Goal: Navigation & Orientation: Find specific page/section

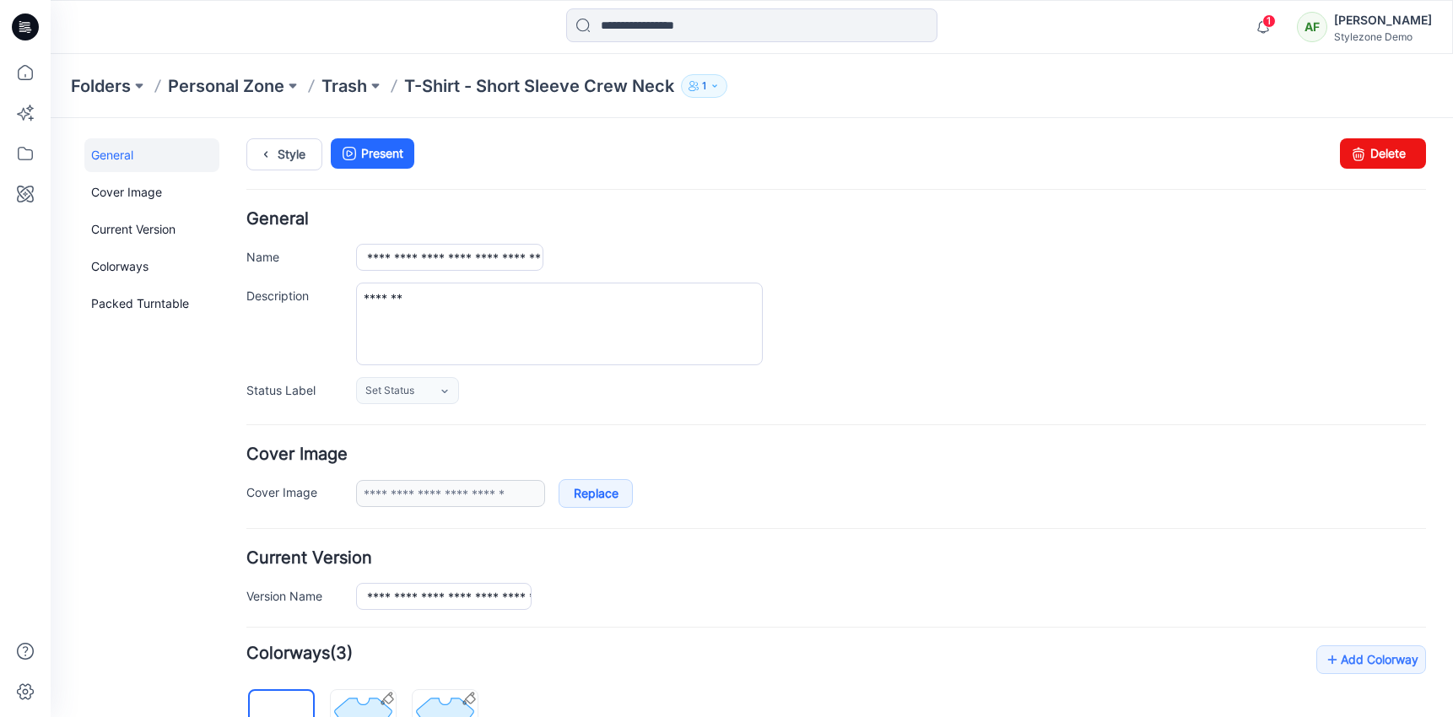
scroll to position [560, 0]
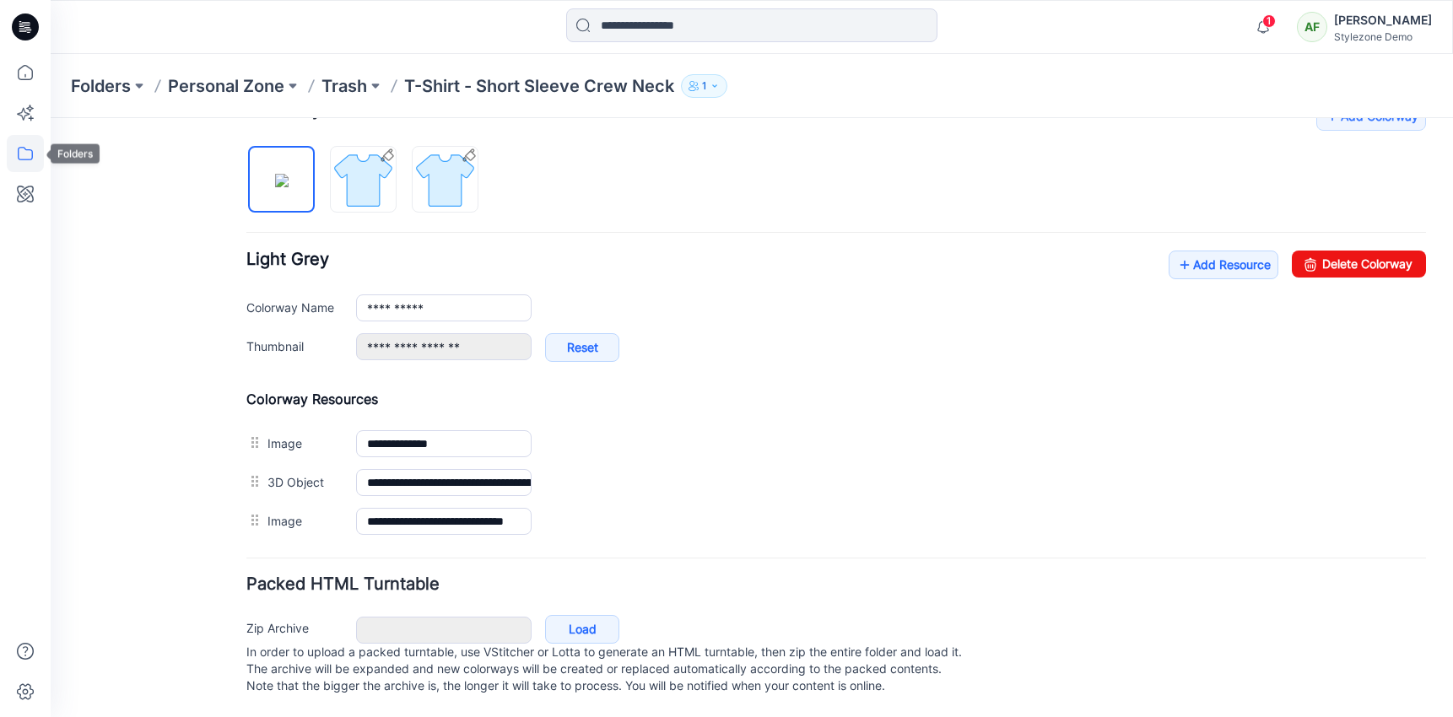
click at [26, 145] on icon at bounding box center [25, 153] width 37 height 37
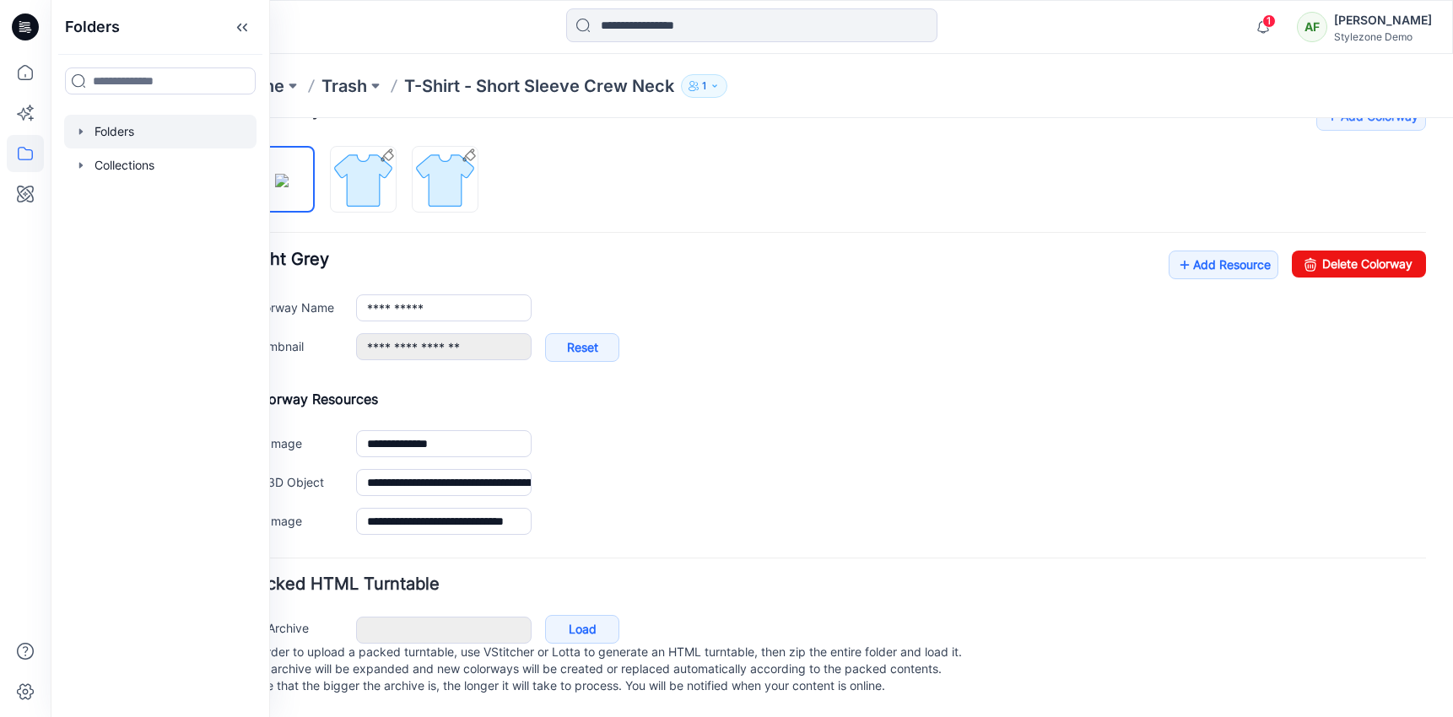
click at [75, 133] on icon "button" at bounding box center [81, 132] width 14 height 14
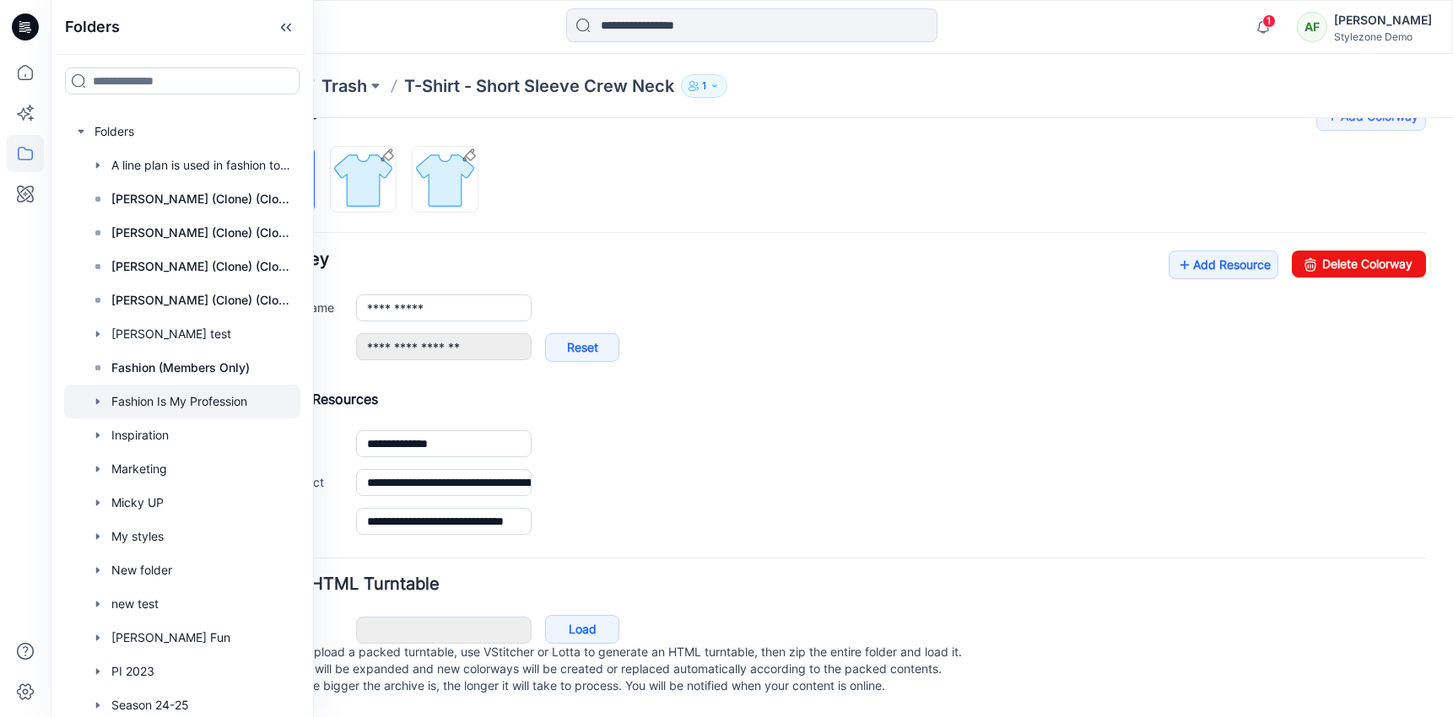
click at [144, 403] on div at bounding box center [182, 402] width 236 height 34
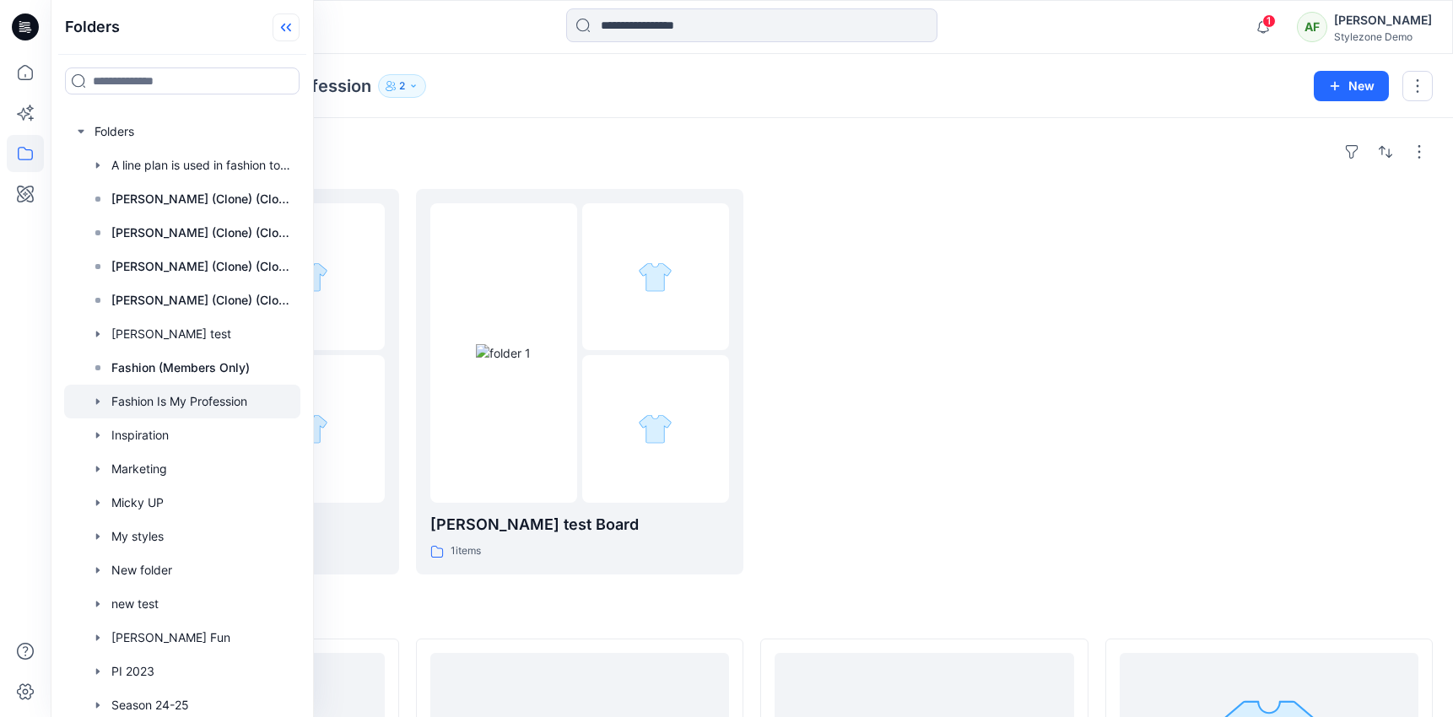
click at [294, 24] on icon at bounding box center [286, 28] width 27 height 28
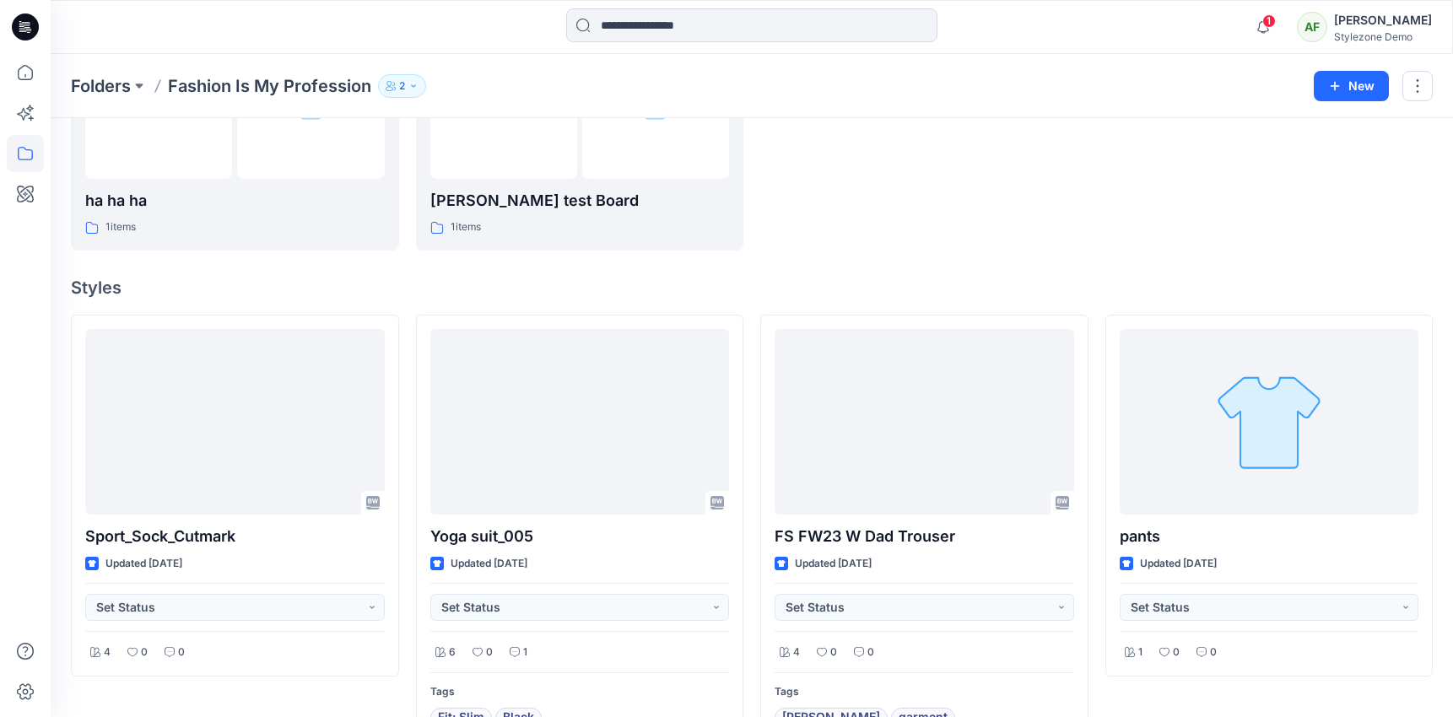
scroll to position [328, 0]
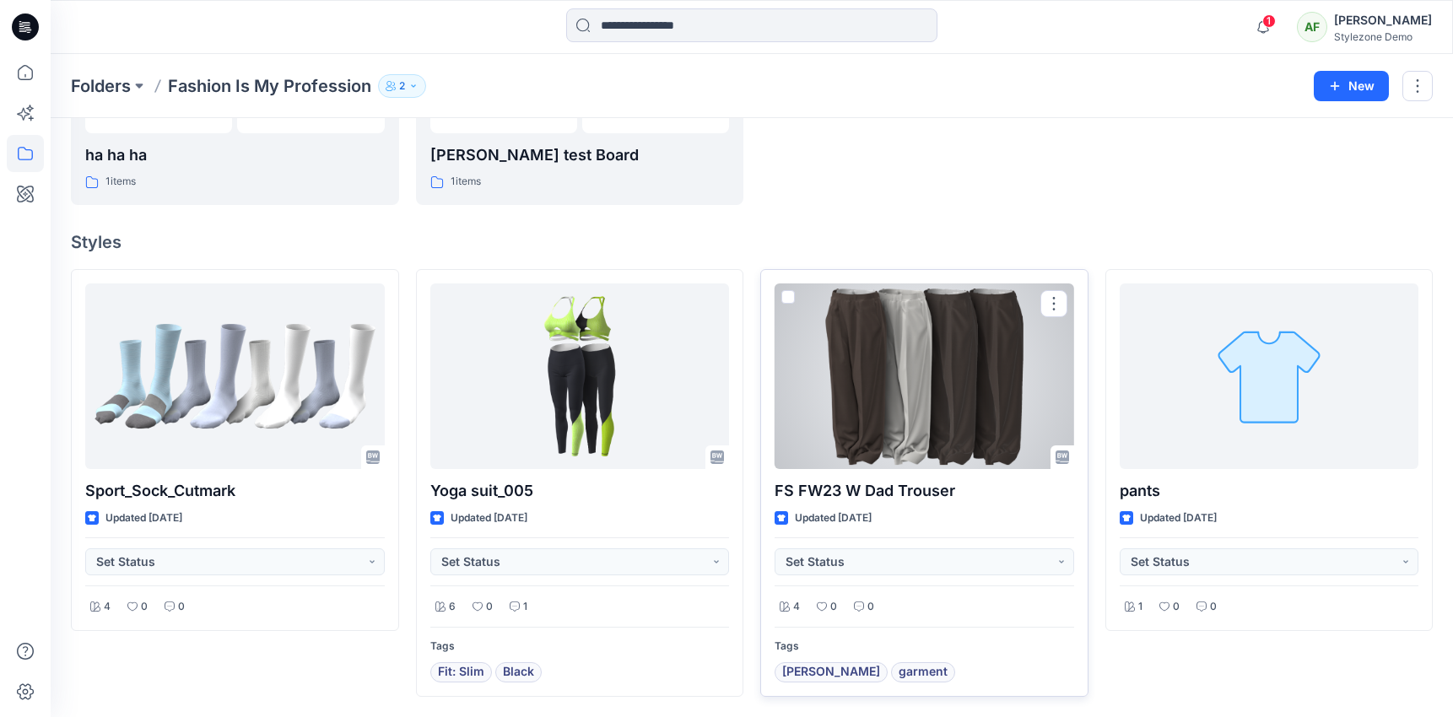
click at [790, 298] on span at bounding box center [788, 297] width 14 height 14
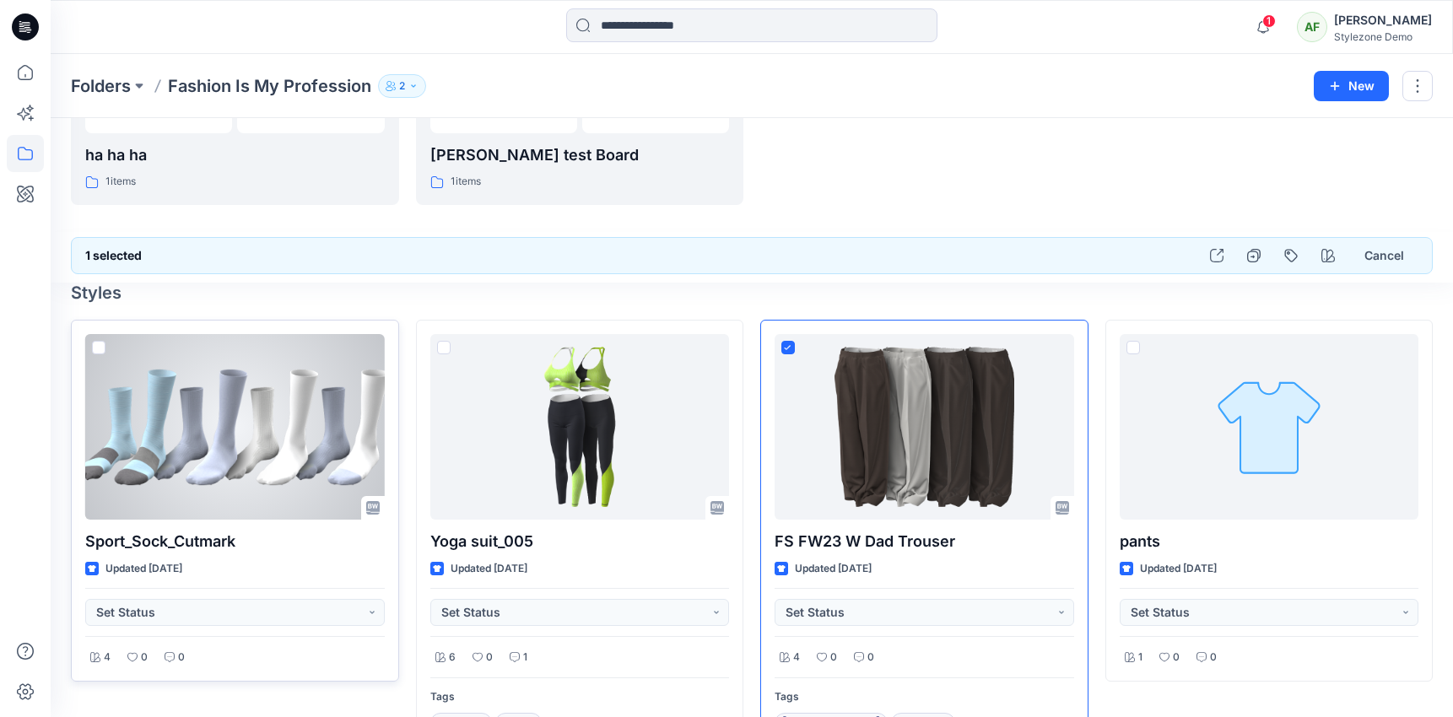
click at [99, 349] on span at bounding box center [99, 348] width 14 height 14
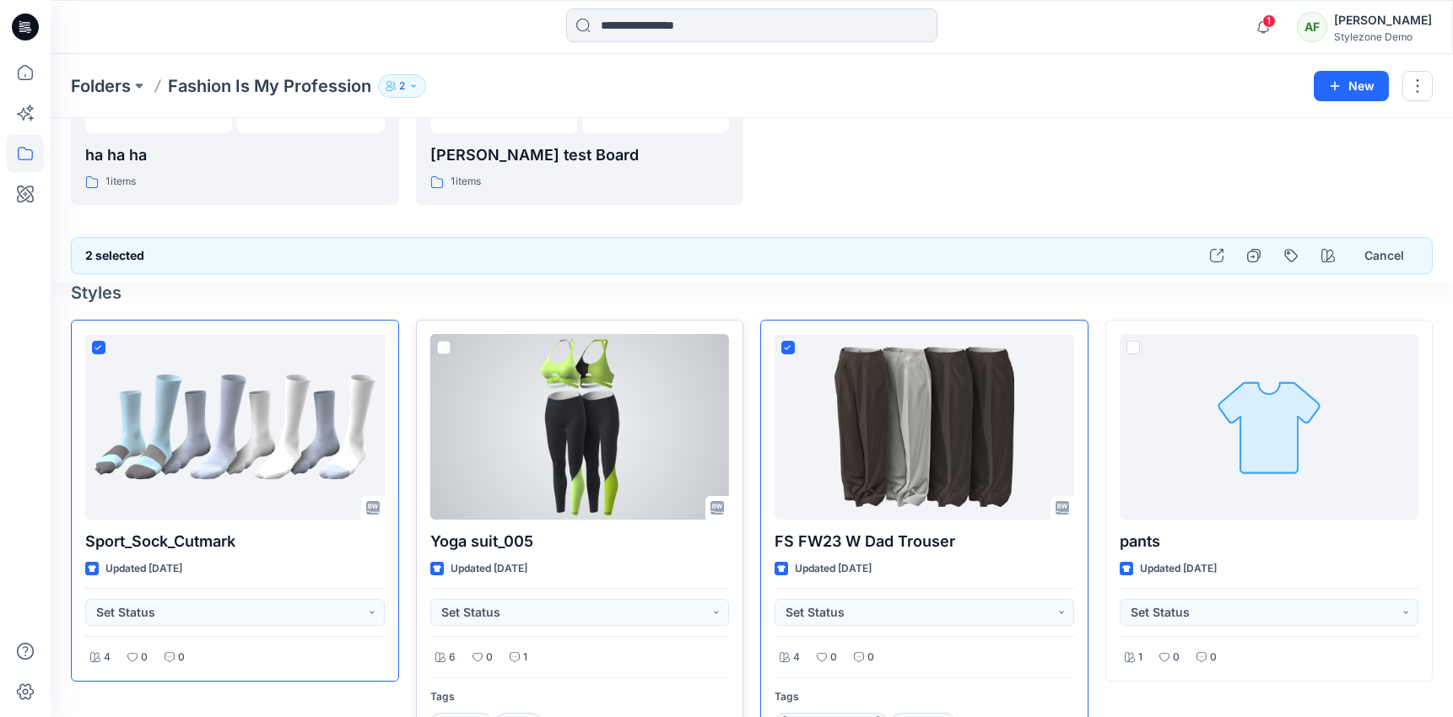
click at [448, 347] on span at bounding box center [444, 348] width 14 height 14
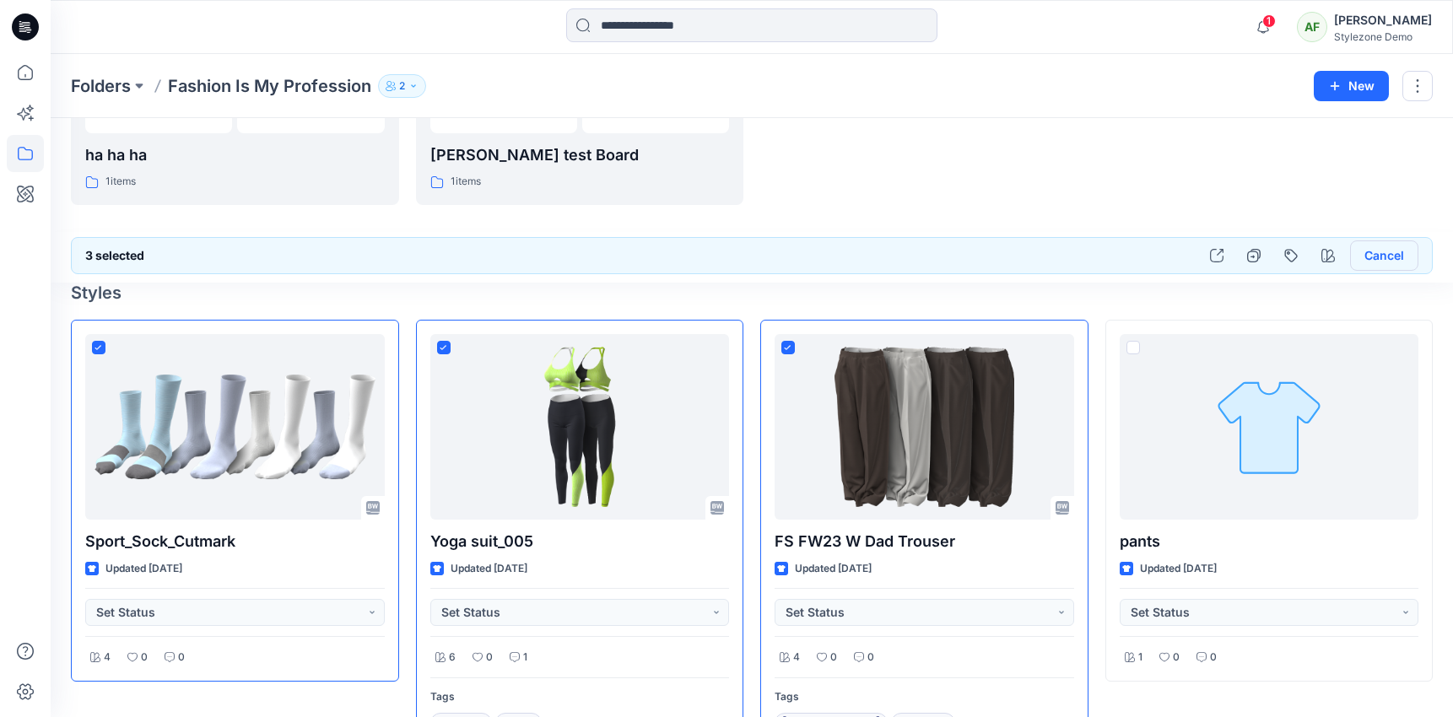
click at [1373, 259] on button "Cancel" at bounding box center [1384, 256] width 68 height 30
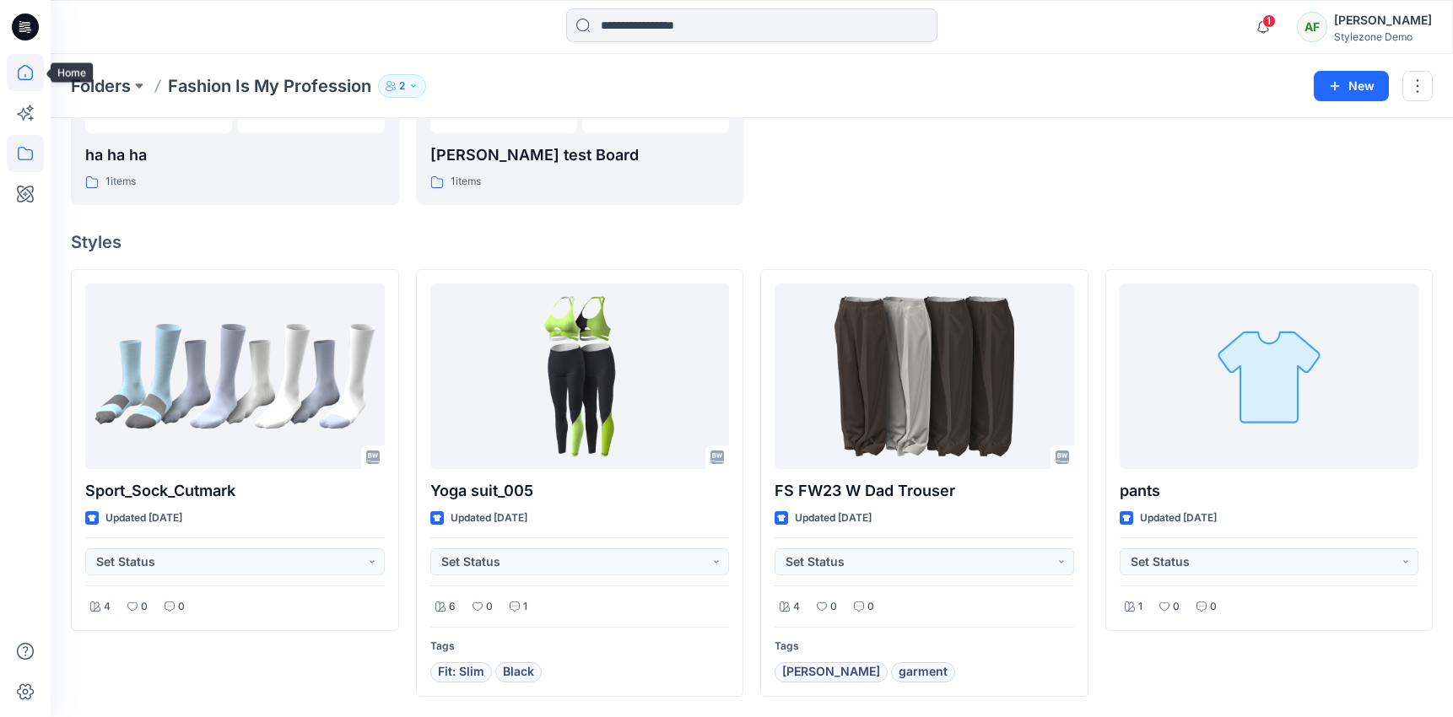
click at [11, 81] on icon at bounding box center [25, 72] width 37 height 37
